Goal: Task Accomplishment & Management: Manage account settings

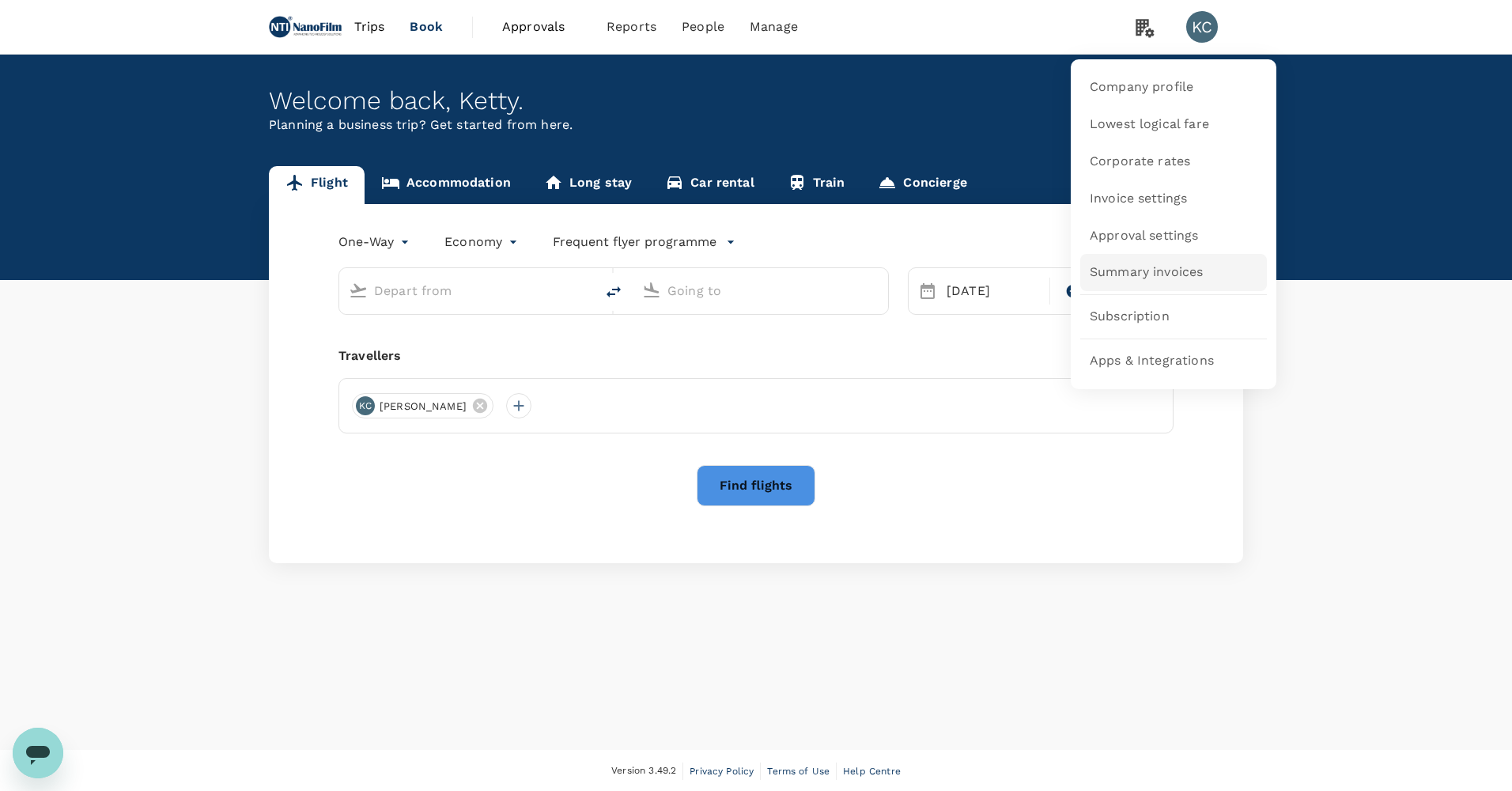
type input "Singapore Changi (SIN)"
type input "Athens, Greece (any)"
type input "Singapore Changi (SIN)"
type input "Athens, Greece (any)"
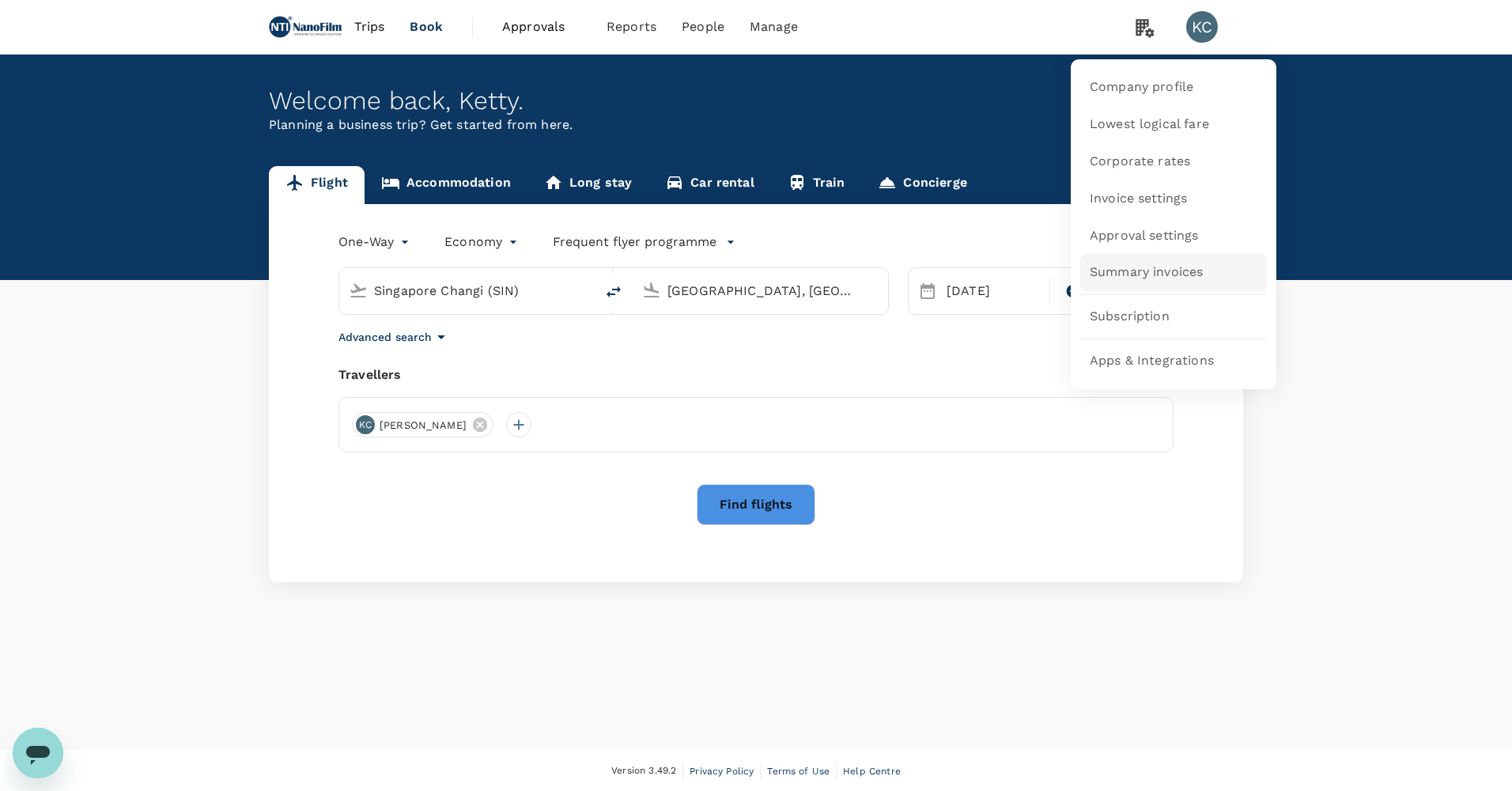
click at [1186, 275] on span "Summary invoices" at bounding box center [1146, 272] width 113 height 18
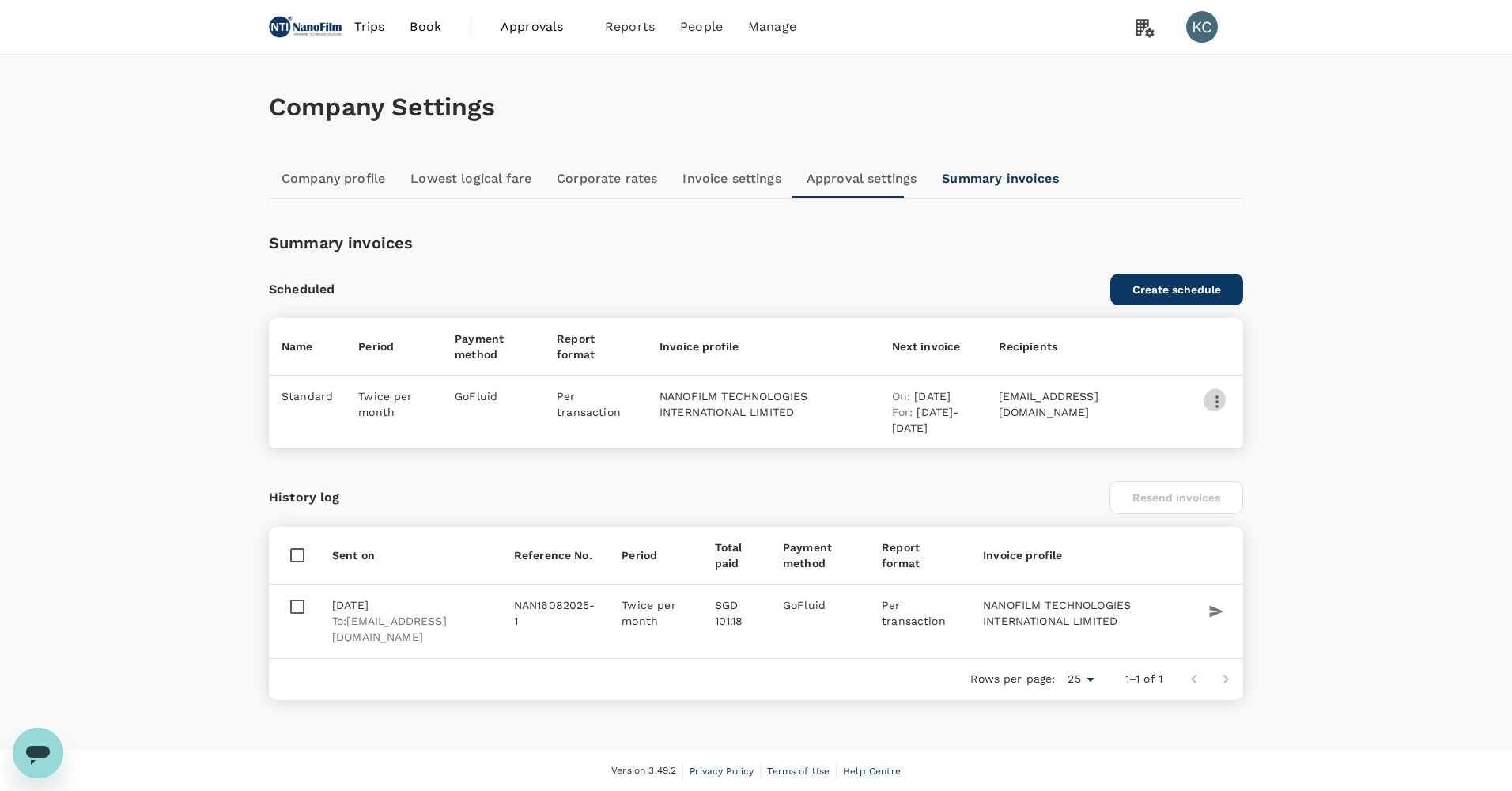
click at [1218, 396] on icon "button" at bounding box center [1217, 402] width 4 height 13
click at [1486, 285] on div at bounding box center [756, 396] width 1512 height 791
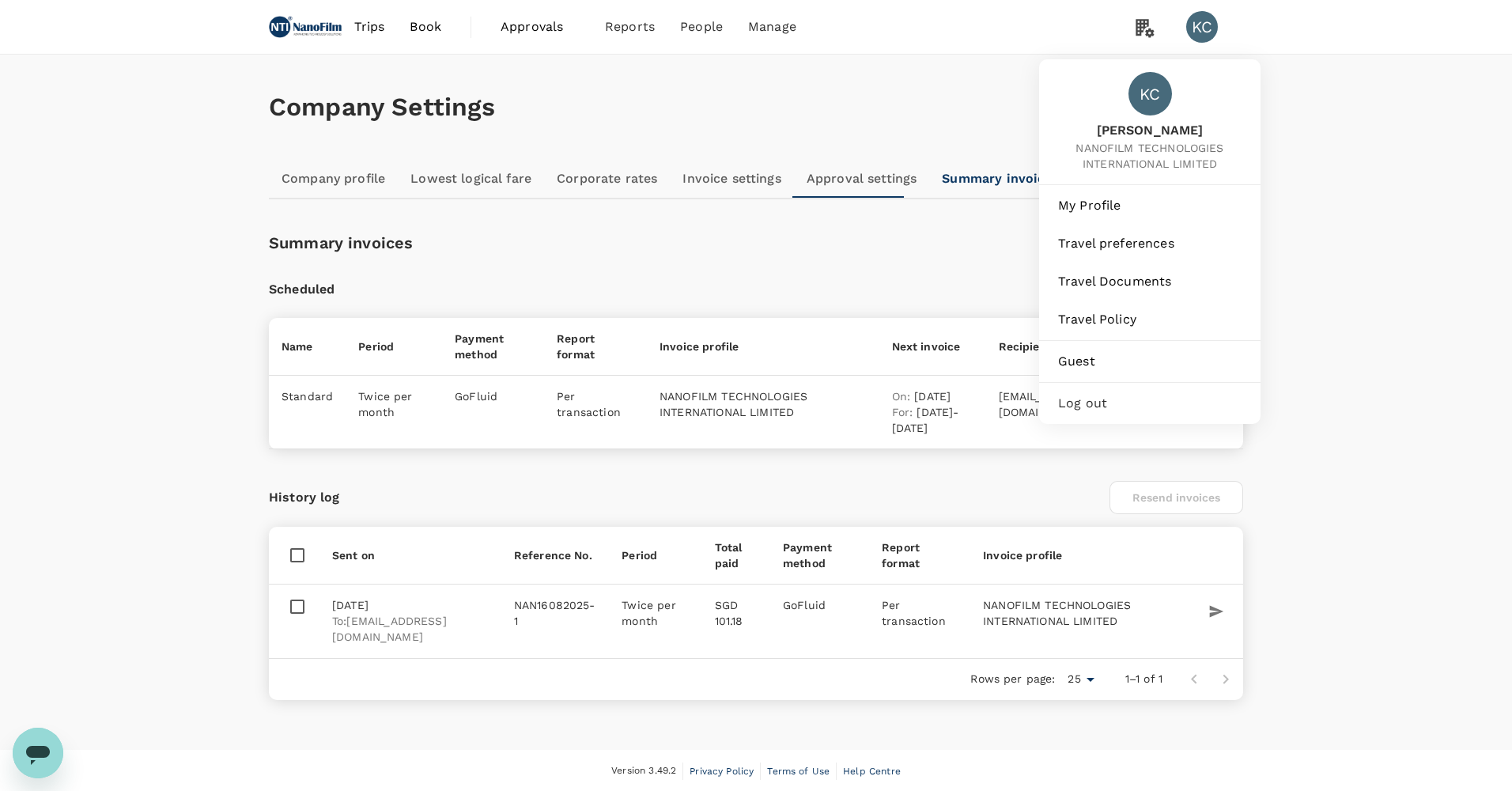
click at [1200, 23] on div "KC" at bounding box center [1201, 26] width 32 height 32
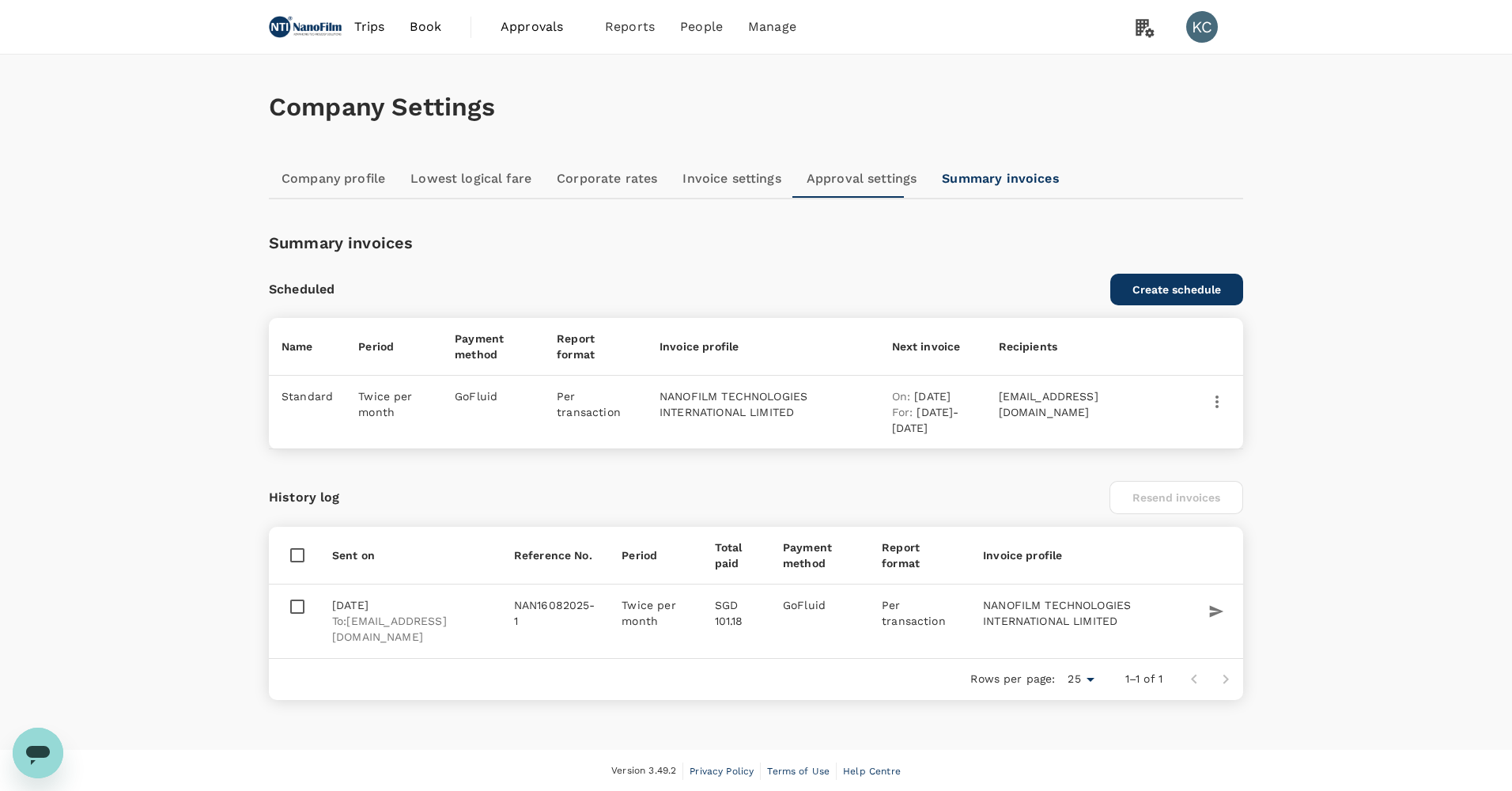
click at [1200, 45] on li "KC" at bounding box center [1208, 27] width 69 height 54
click at [824, 129] on div "Company Settings" at bounding box center [756, 107] width 974 height 105
click at [1214, 604] on icon "button" at bounding box center [1216, 612] width 16 height 16
checkbox input "true"
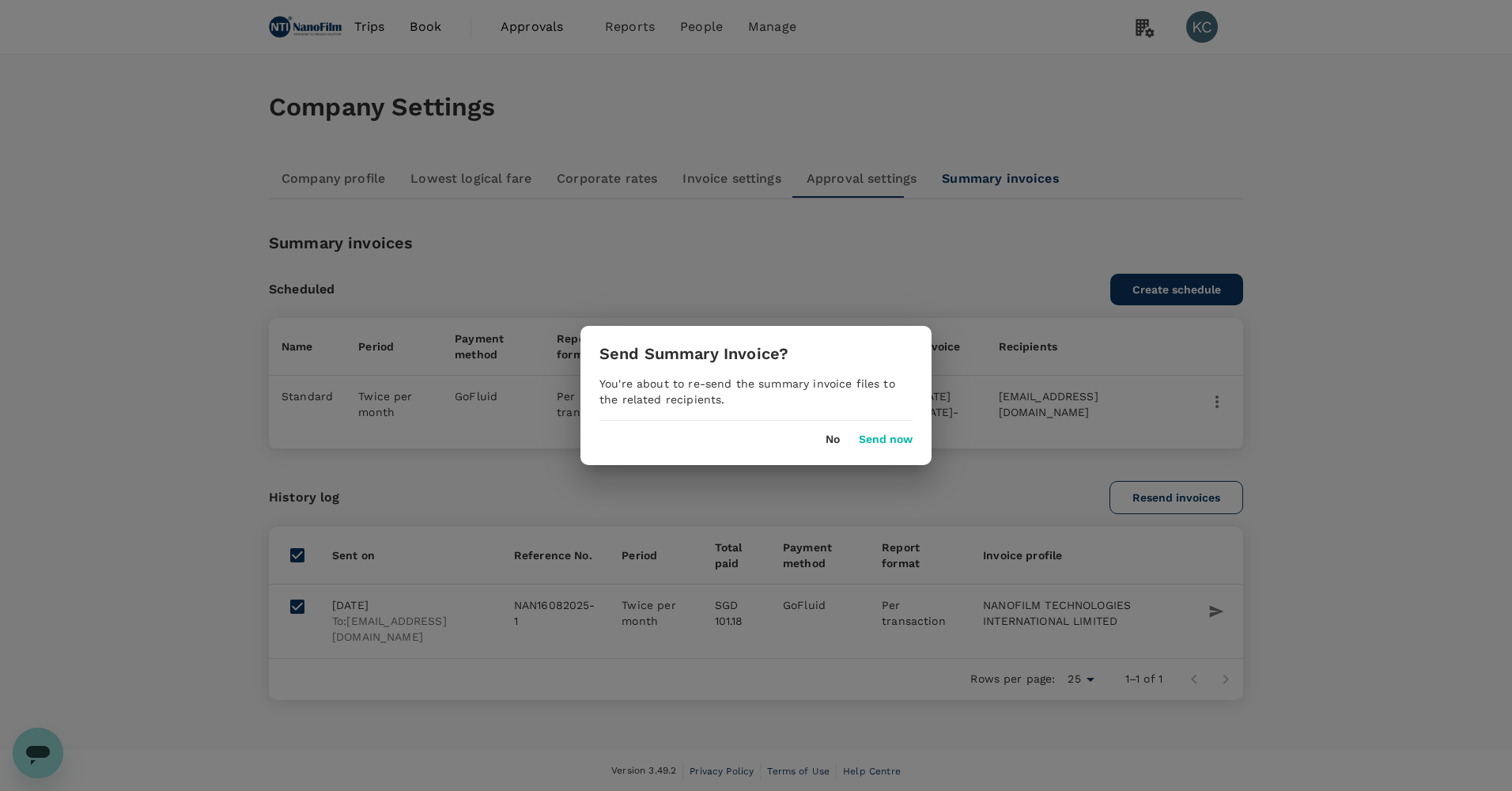
click at [832, 435] on button "No" at bounding box center [833, 440] width 14 height 13
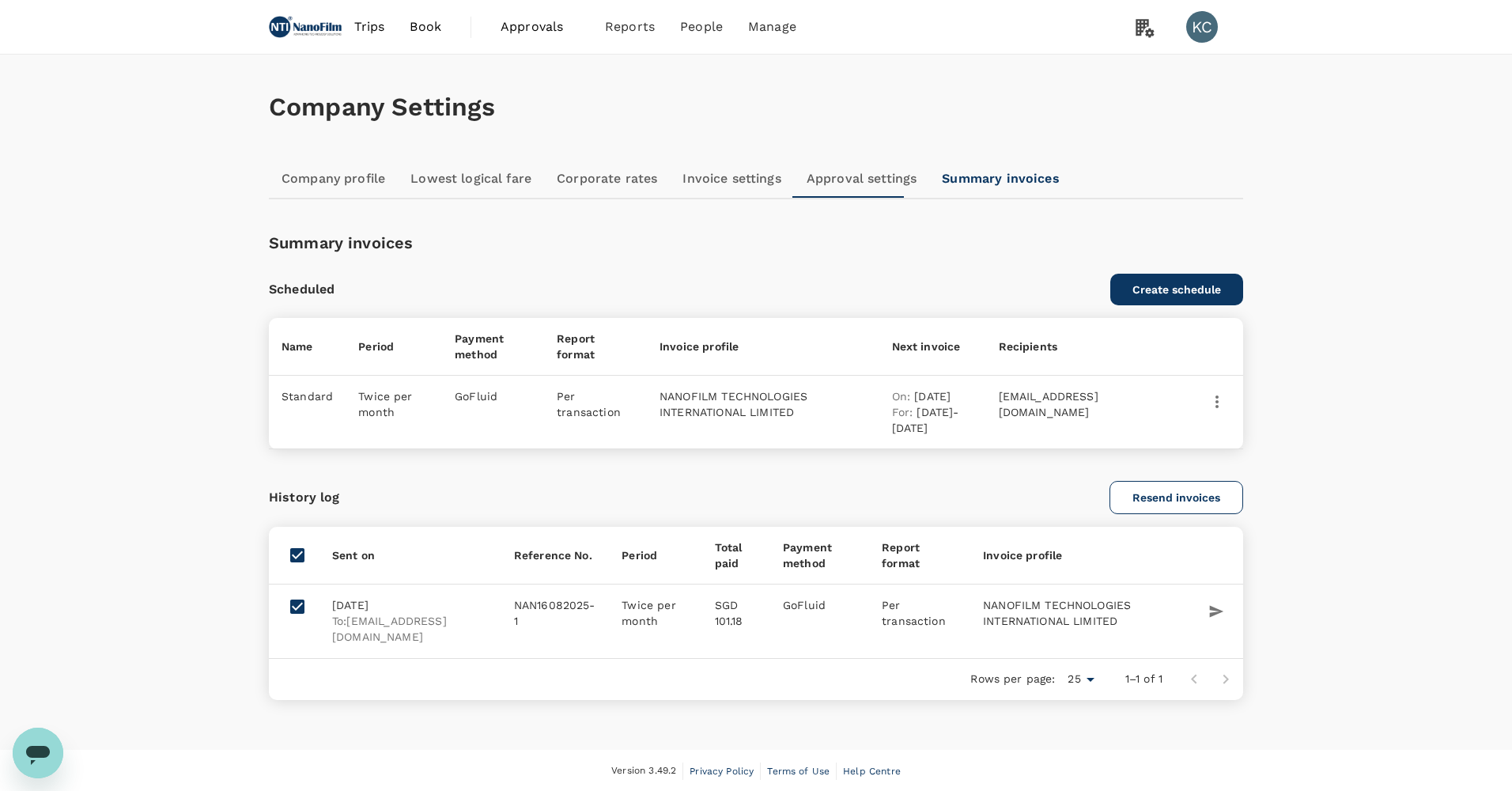
click at [793, 174] on link "Approval settings" at bounding box center [861, 178] width 136 height 38
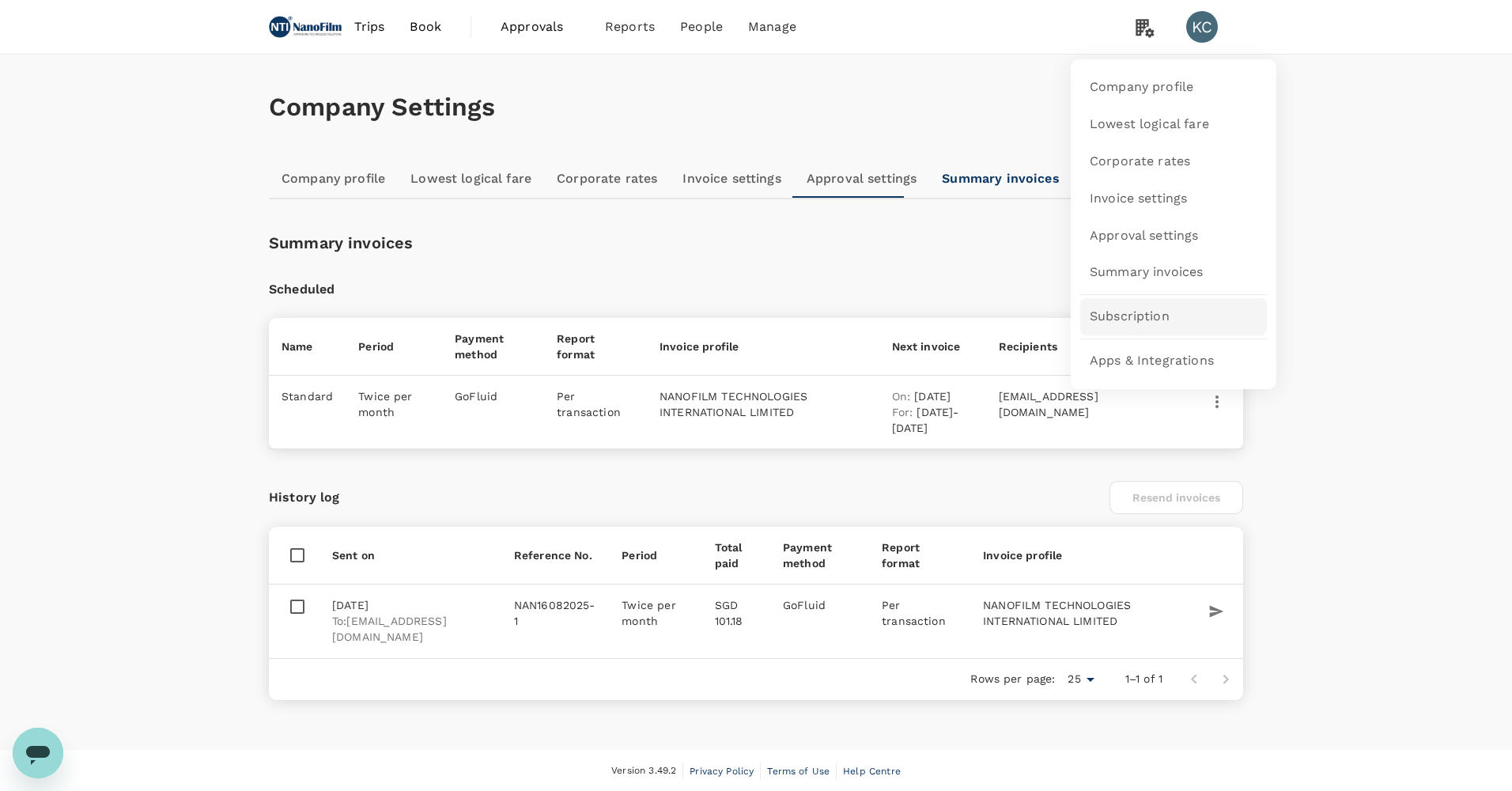
click at [1154, 325] on span "Subscription" at bounding box center [1129, 316] width 80 height 18
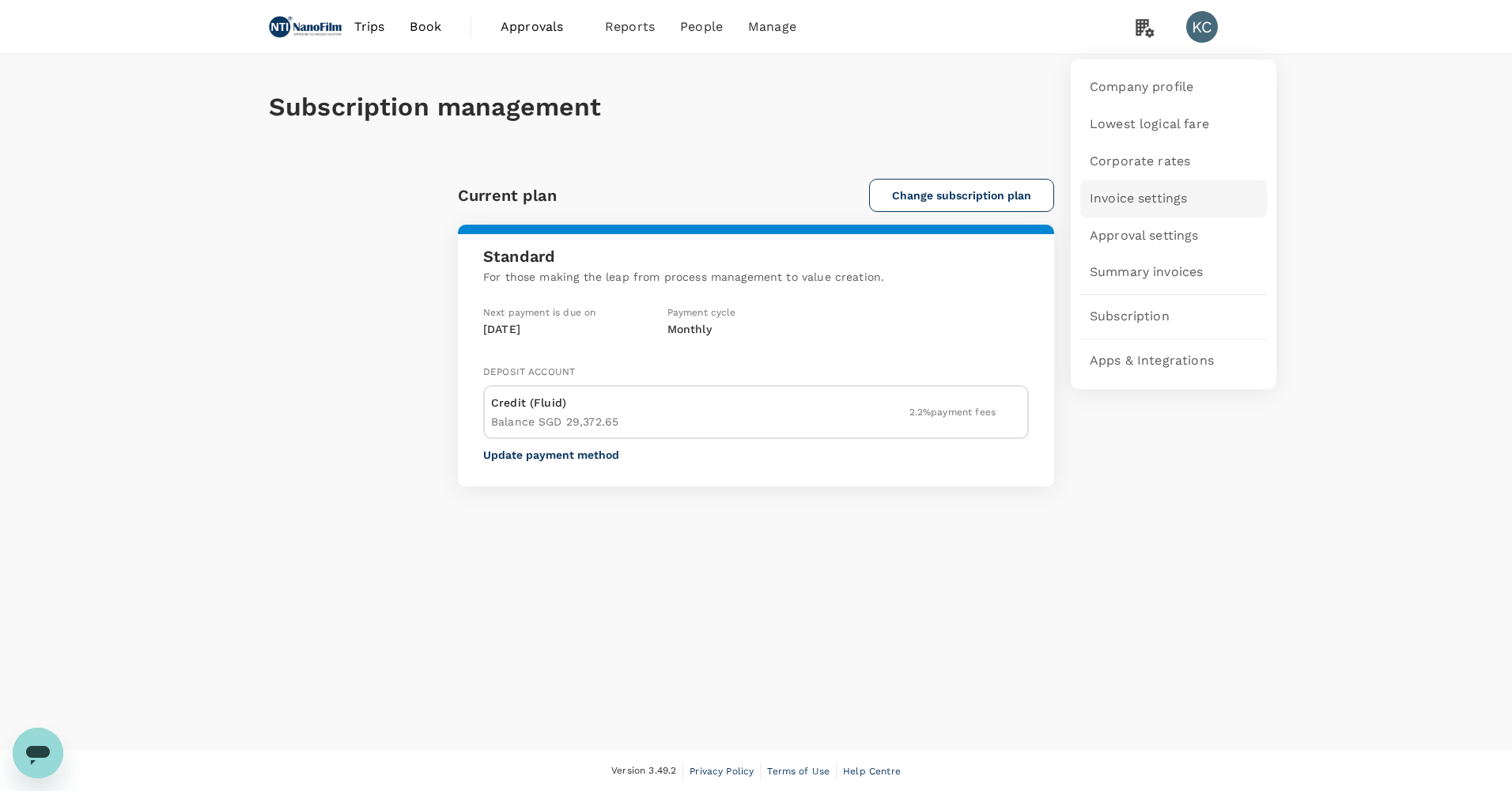
click at [1142, 194] on span "Invoice settings" at bounding box center [1138, 199] width 97 height 18
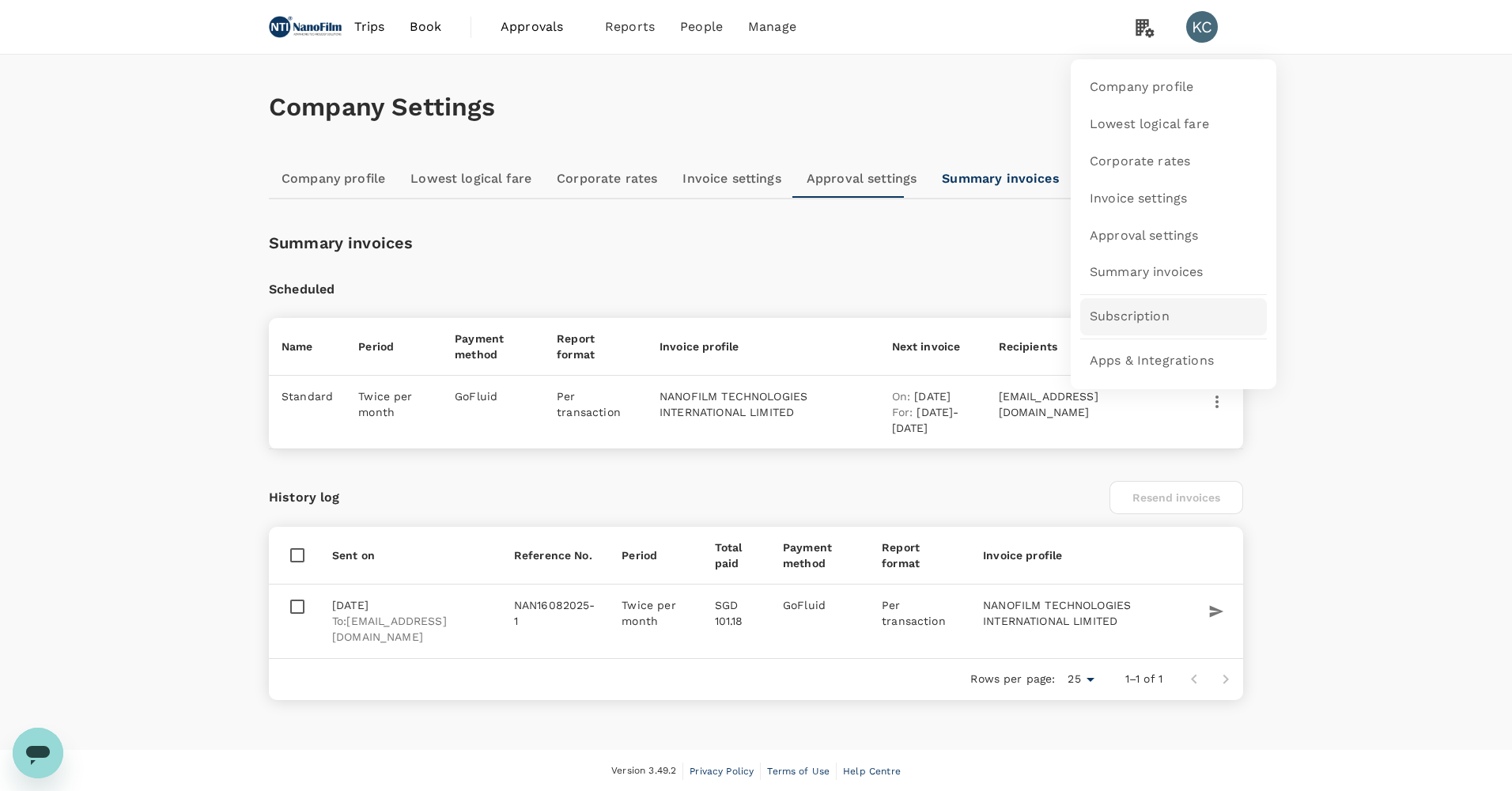
click at [1158, 314] on span "Subscription" at bounding box center [1129, 316] width 80 height 18
